Goal: Information Seeking & Learning: Learn about a topic

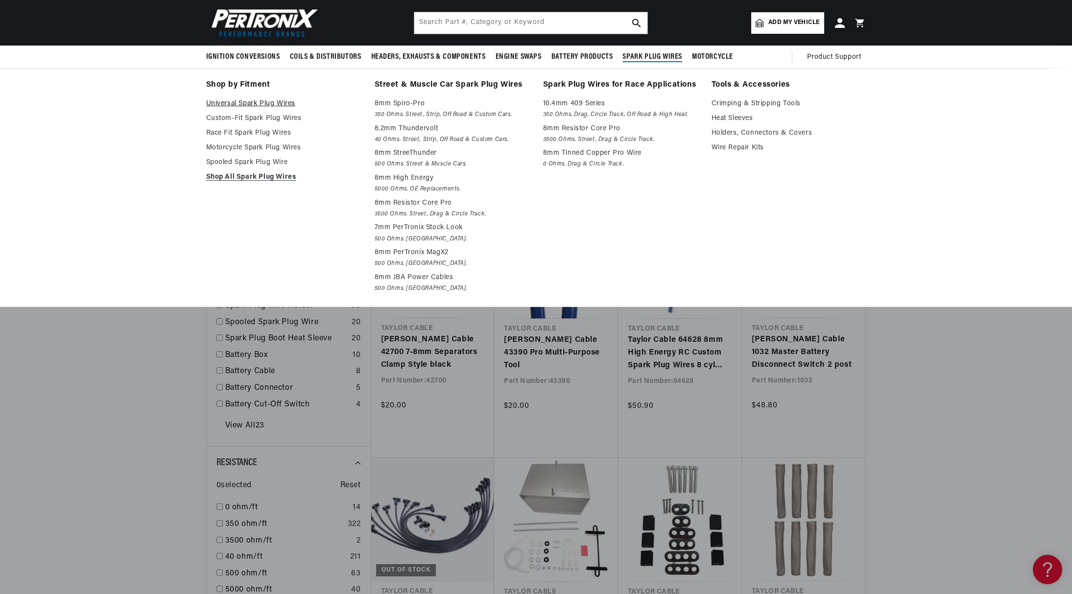
scroll to position [0, 612]
click at [587, 133] on p "8mm Resistor Core Pro" at bounding box center [620, 129] width 155 height 12
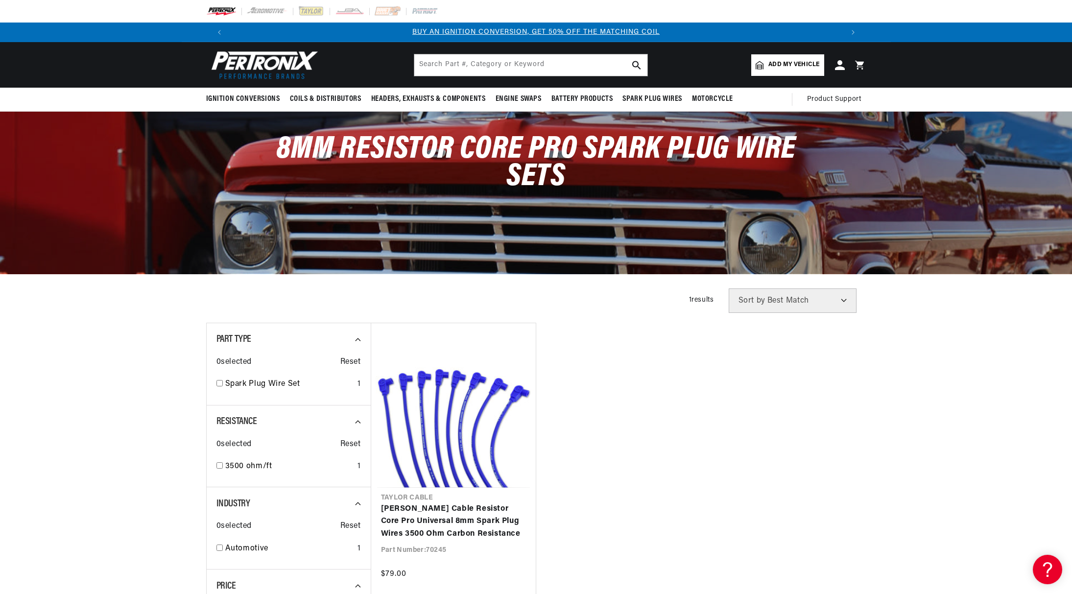
scroll to position [392, 0]
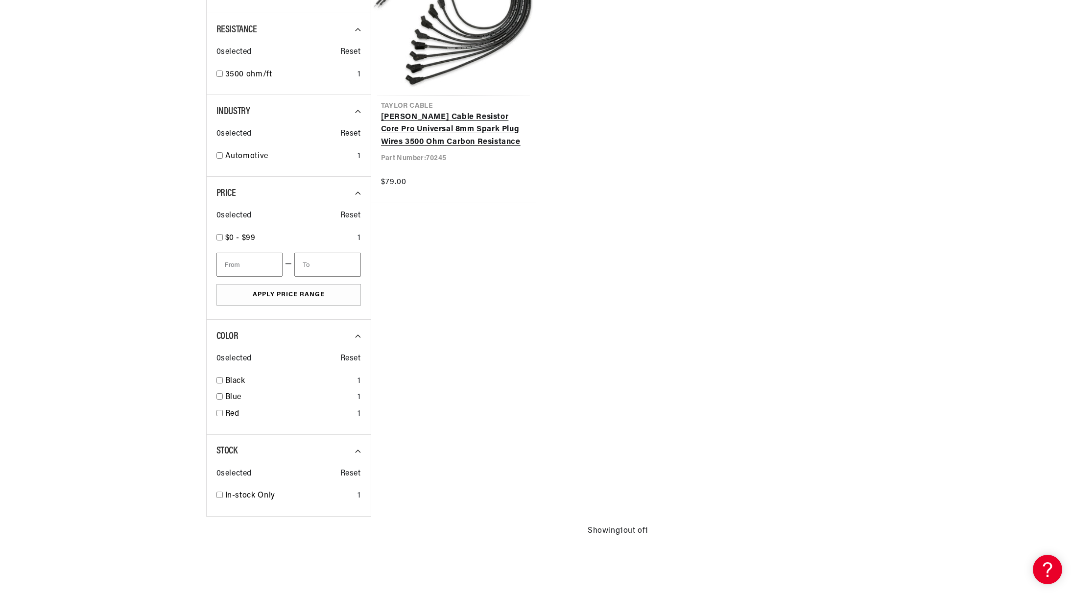
click at [490, 127] on link "[PERSON_NAME] Cable Resistor Core Pro Universal 8mm Spark Plug Wires 3500 Ohm C…" at bounding box center [453, 130] width 145 height 38
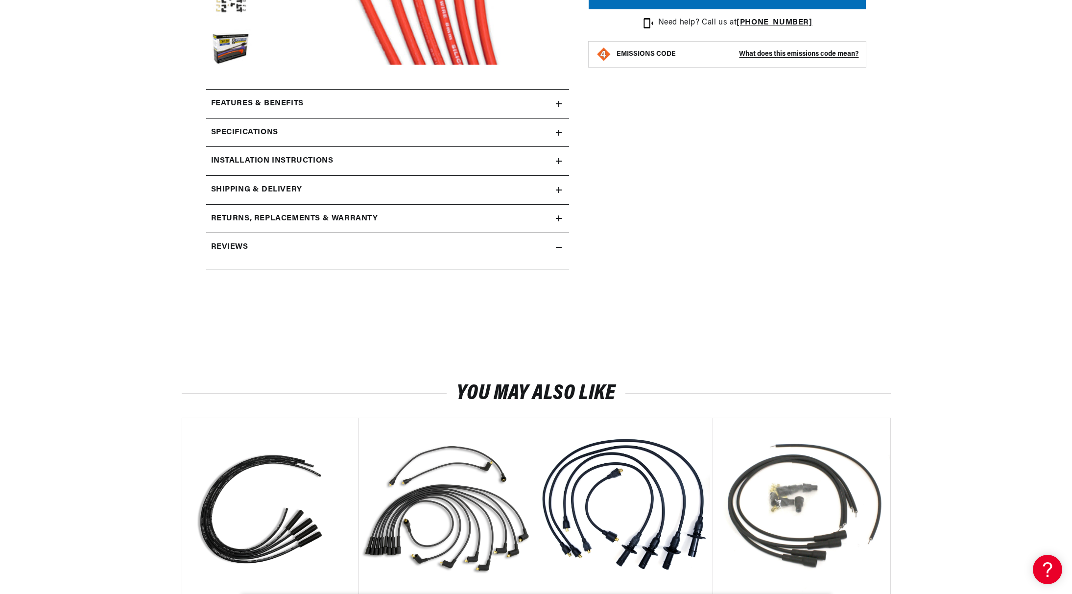
click at [284, 135] on div "Specifications" at bounding box center [381, 132] width 350 height 13
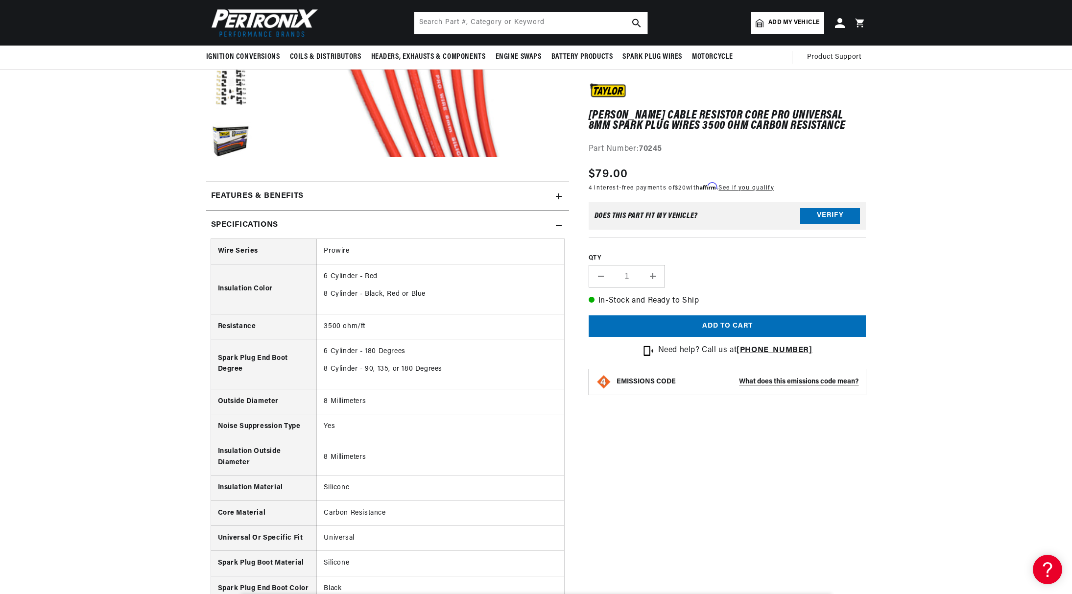
scroll to position [245, 0]
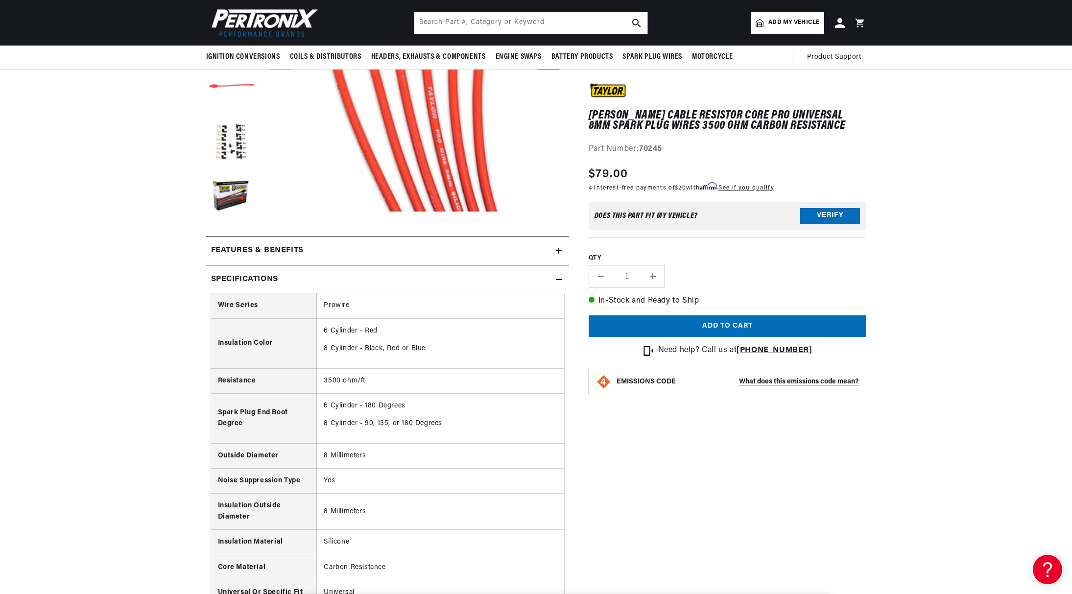
click at [277, 242] on summary "Features & Benefits" at bounding box center [387, 251] width 363 height 28
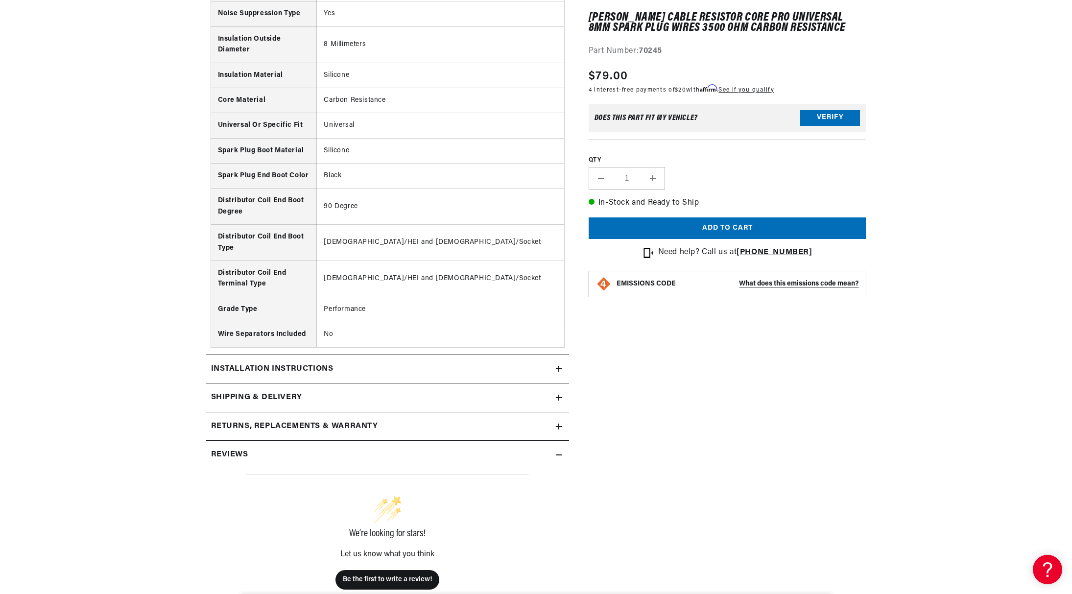
scroll to position [1078, 0]
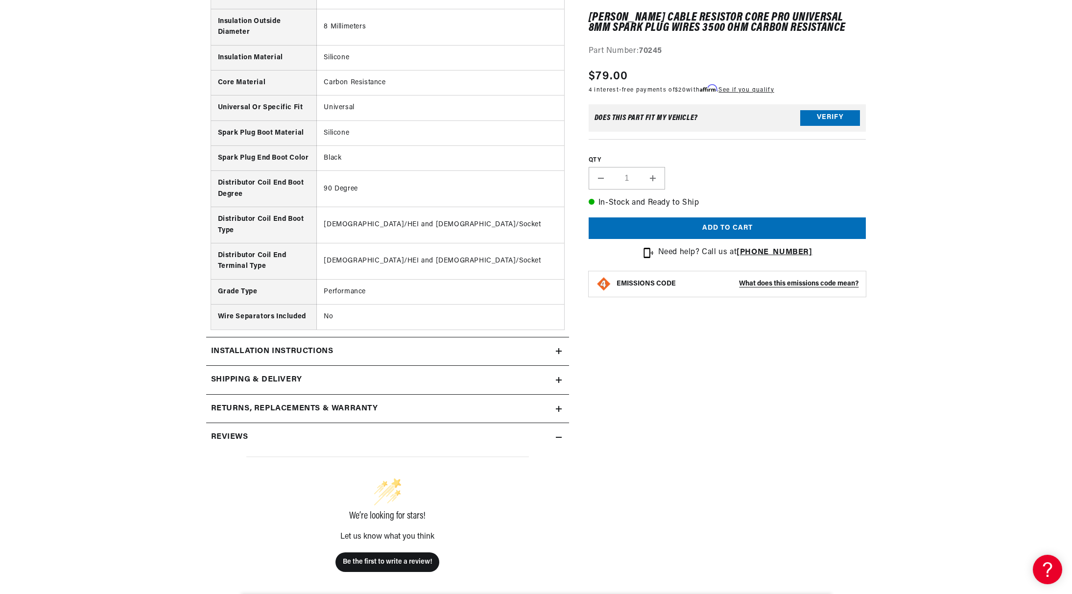
click at [262, 345] on h2 "Installation instructions" at bounding box center [272, 351] width 122 height 13
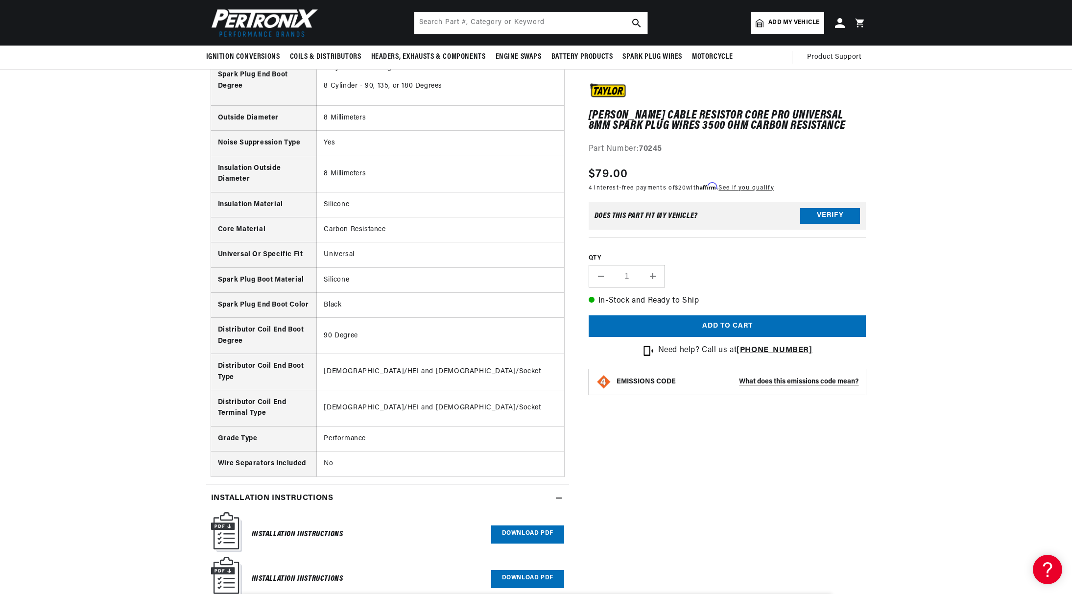
scroll to position [0, 0]
